Goal: Find specific page/section: Find specific page/section

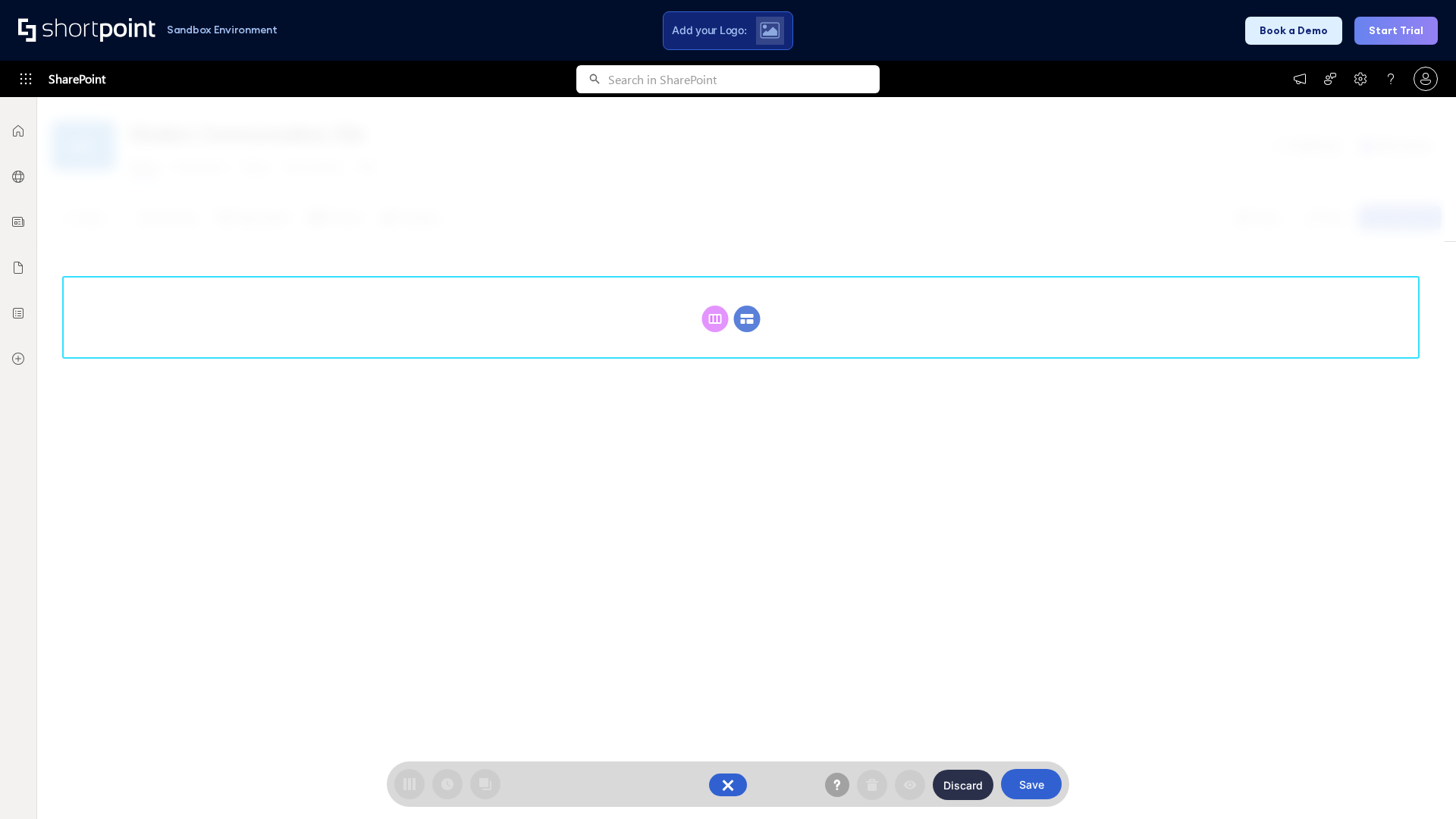
scroll to position [208, 0]
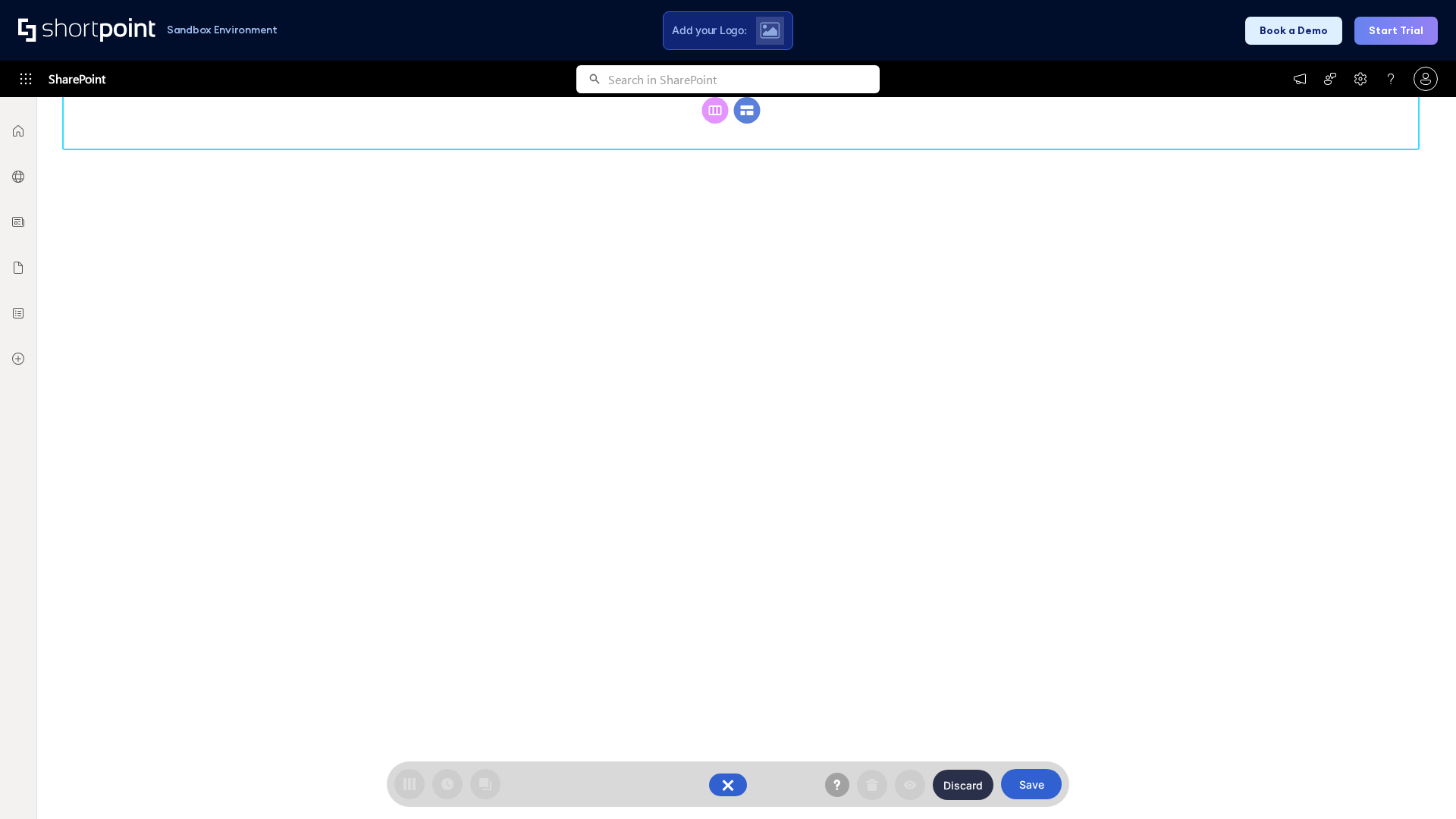
click at [747, 123] on circle at bounding box center [747, 111] width 27 height 27
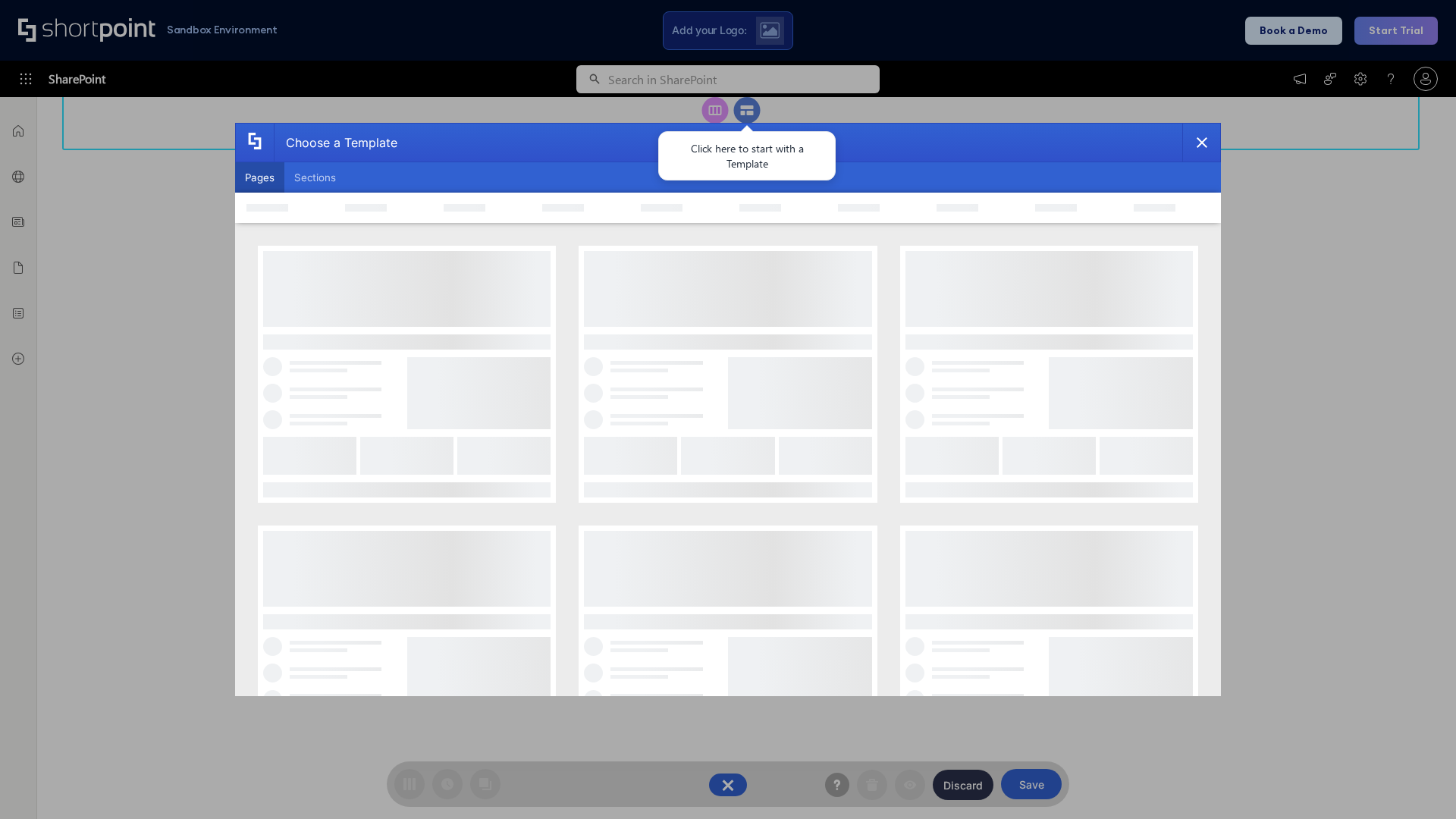
scroll to position [0, 0]
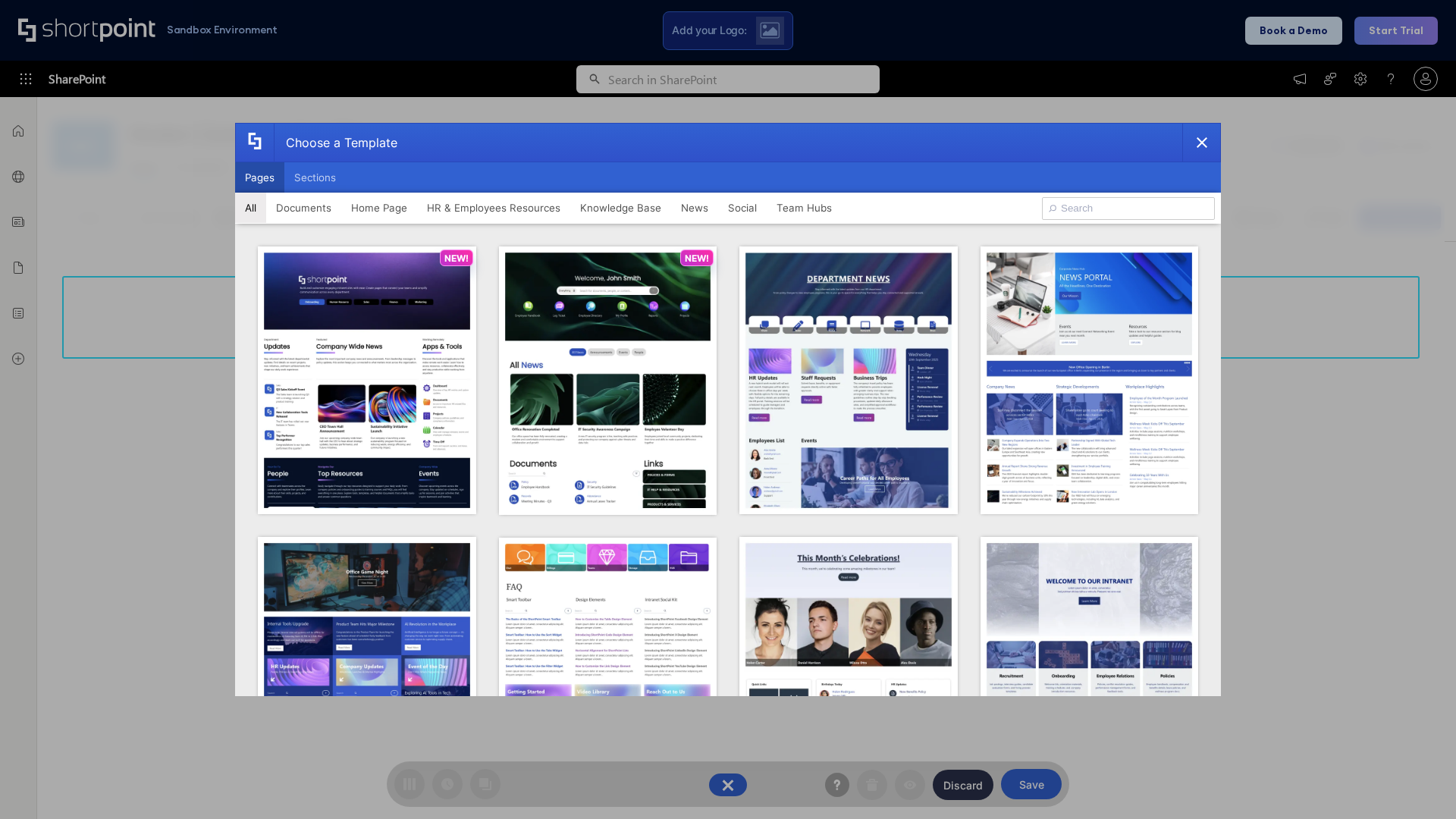
click at [260, 177] on button "Pages" at bounding box center [260, 177] width 50 height 30
type input "Intranet Layout 3"
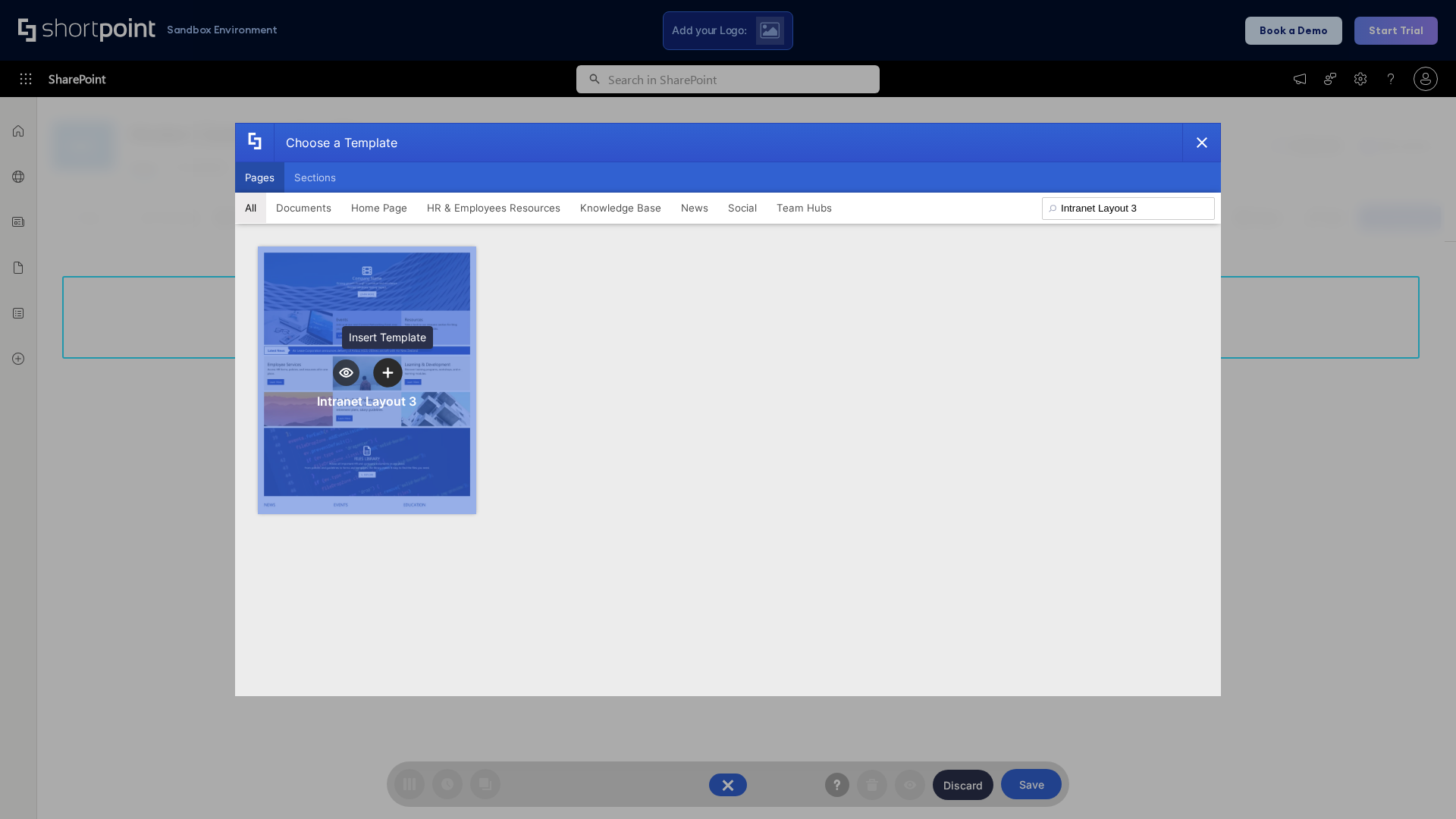
click at [387, 372] on icon "template selector" at bounding box center [387, 372] width 11 height 11
